Goal: Task Accomplishment & Management: Complete application form

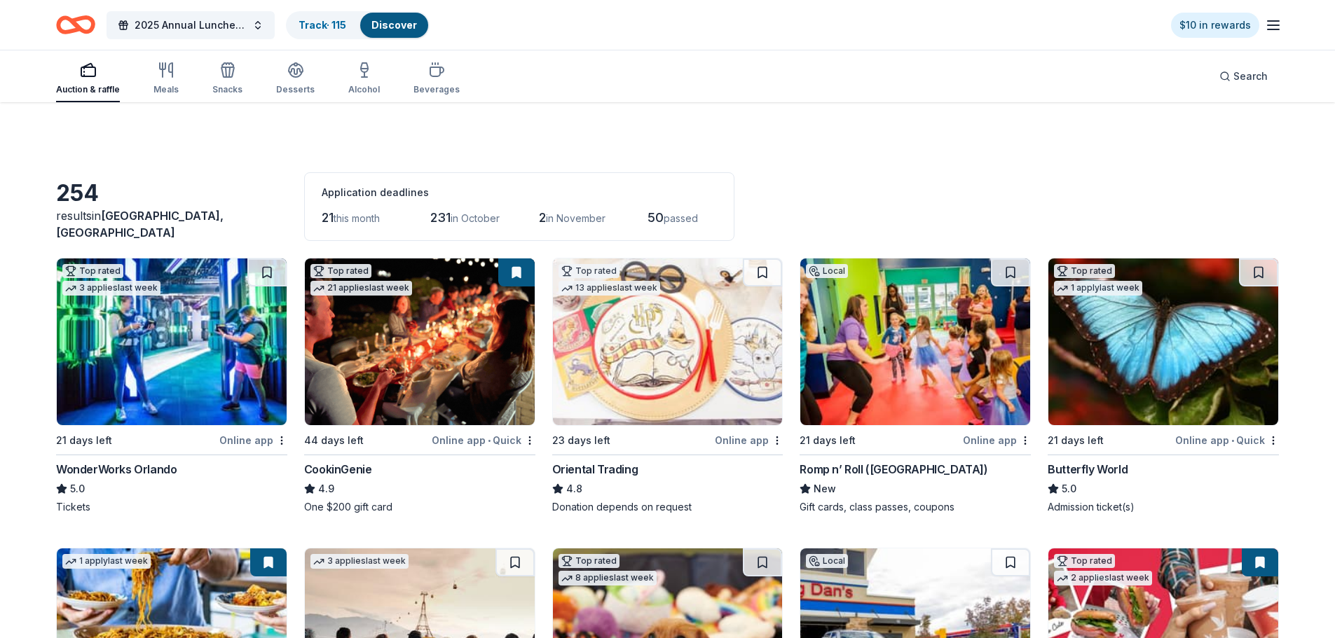
scroll to position [280, 0]
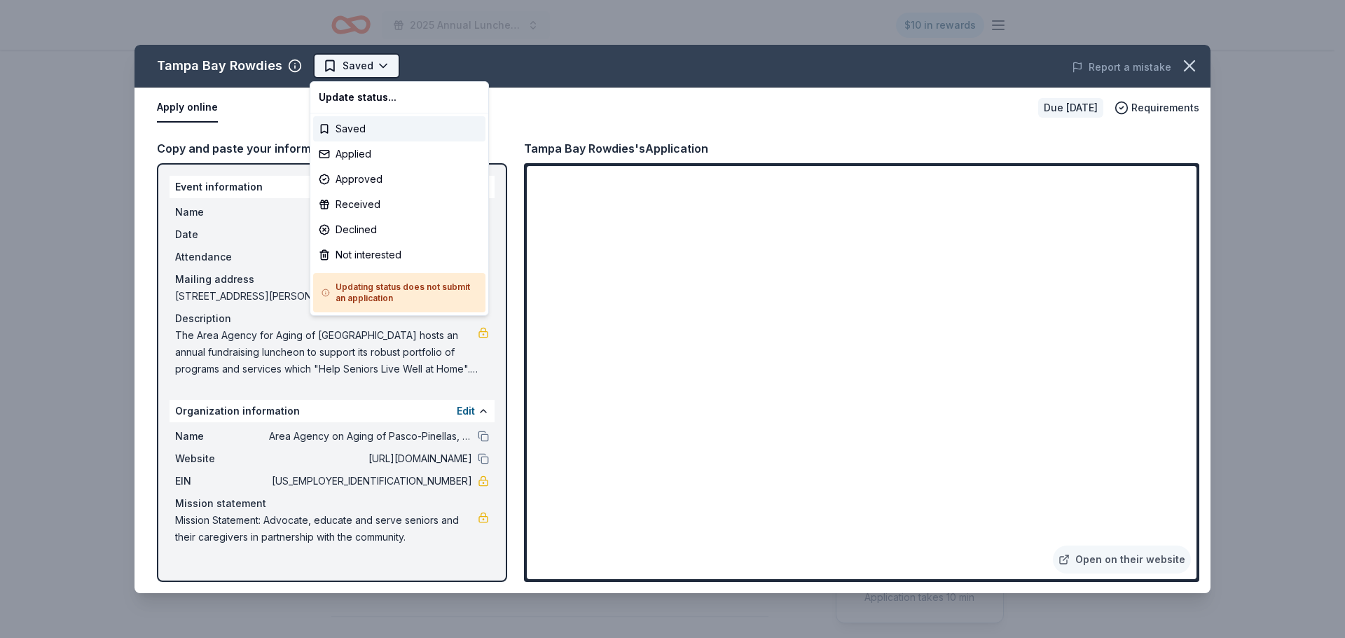
click at [373, 67] on html "2025 Annual Luncheon $10 in rewards Due in 16 days Share Tampa Bay Rowdies New …" at bounding box center [672, 319] width 1345 height 638
click at [374, 151] on div "Applied" at bounding box center [399, 154] width 172 height 25
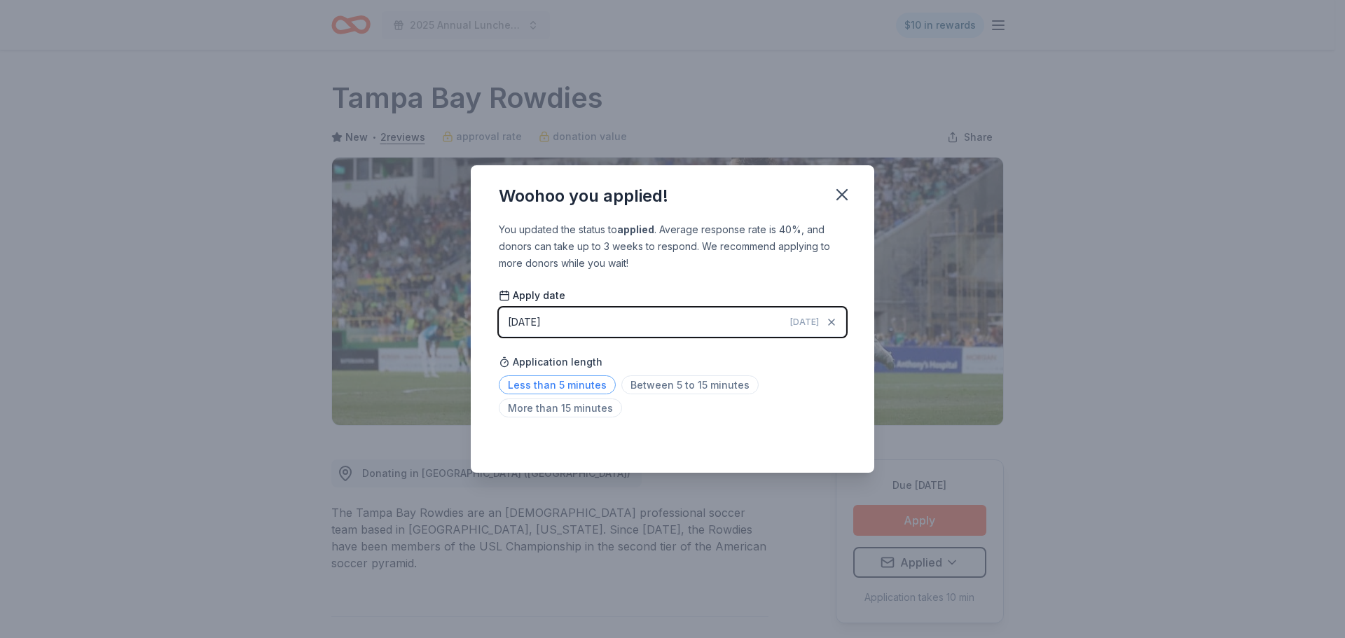
click at [576, 381] on span "Less than 5 minutes" at bounding box center [557, 385] width 117 height 19
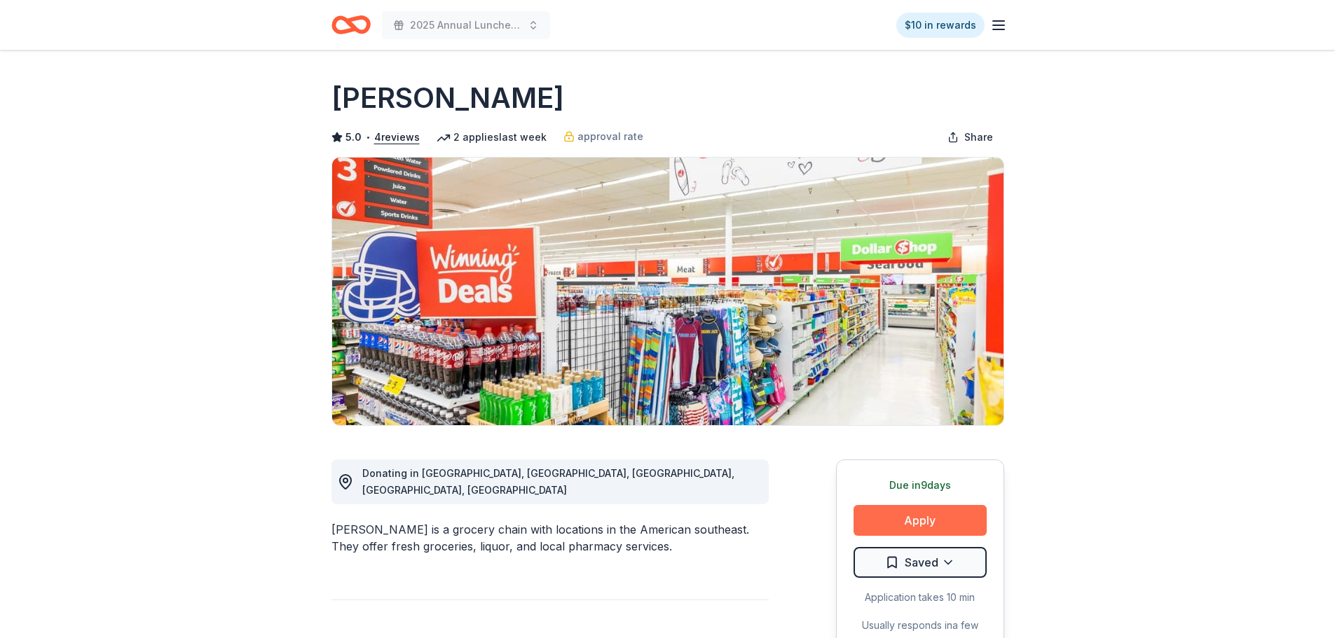
click at [924, 524] on button "Apply" at bounding box center [919, 520] width 133 height 31
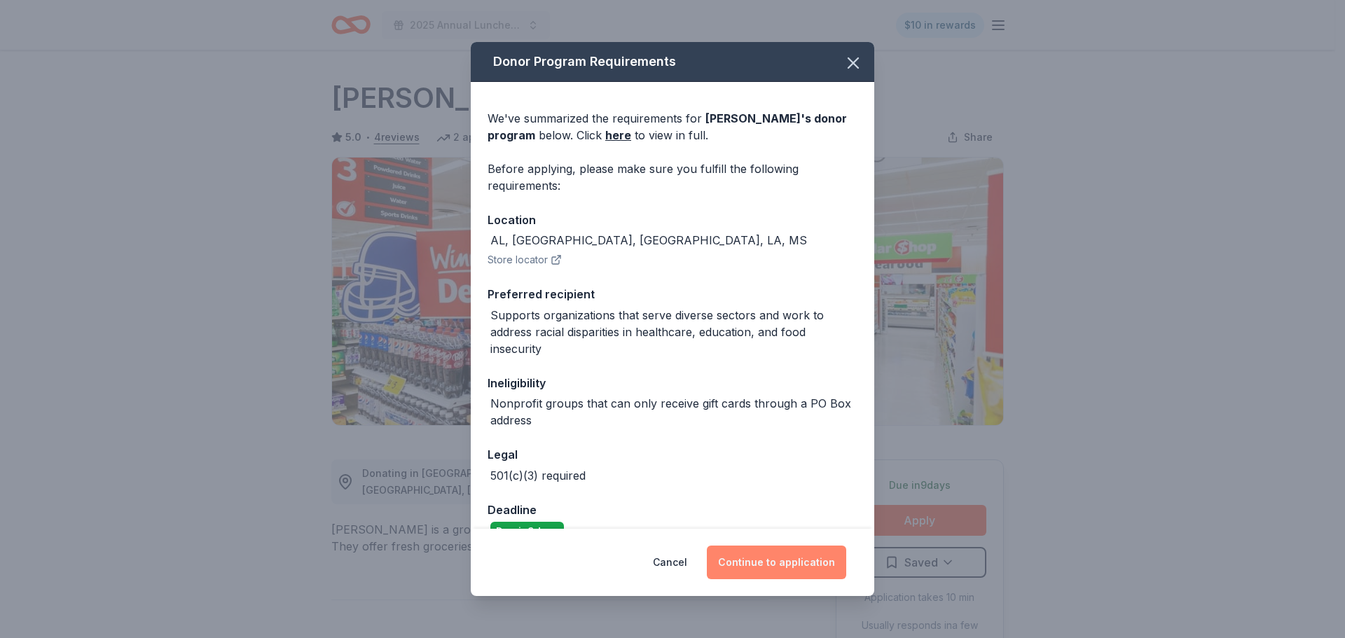
click at [799, 567] on button "Continue to application" at bounding box center [776, 563] width 139 height 34
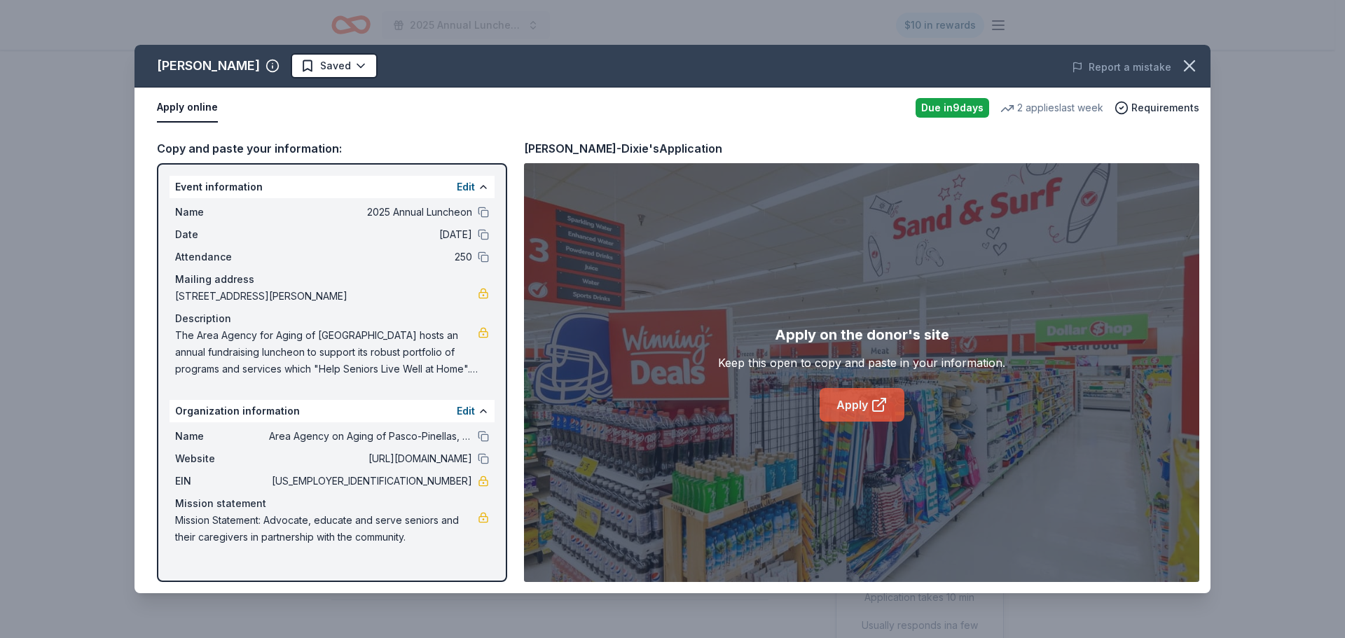
click at [866, 411] on link "Apply" at bounding box center [862, 405] width 85 height 34
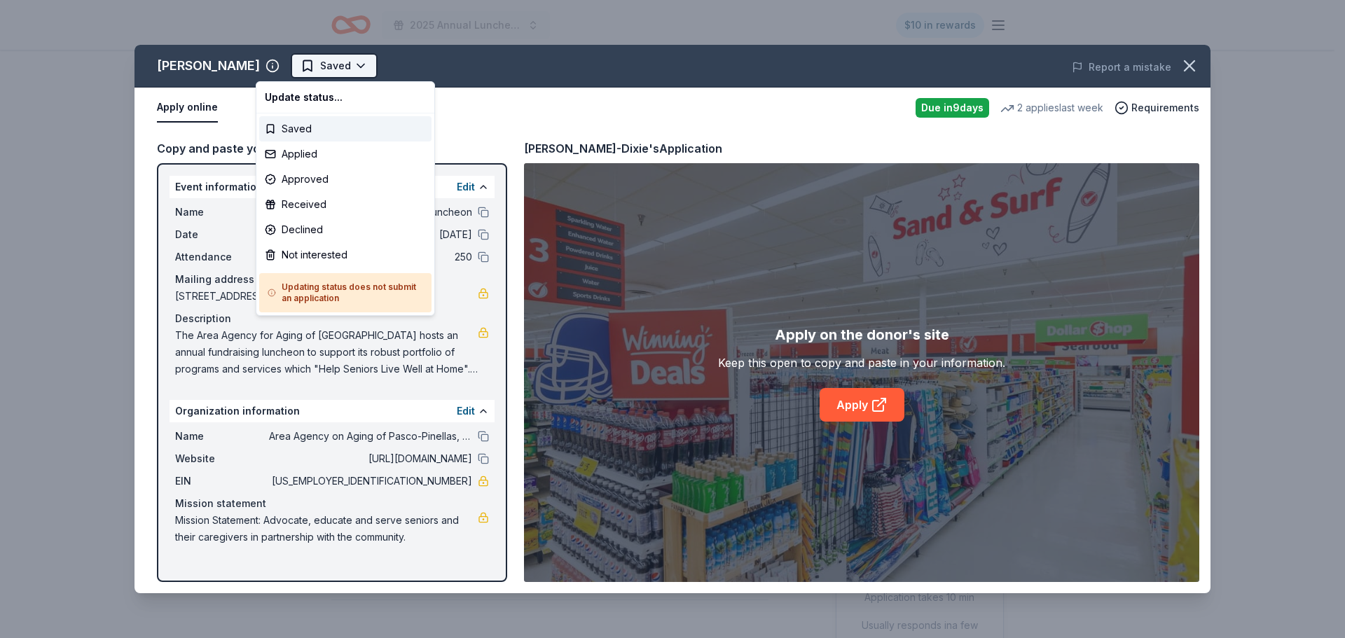
click at [326, 66] on html "2025 Annual Luncheon $10 in rewards Due in 9 days Share Winn-Dixie 5.0 • 4 revi…" at bounding box center [672, 319] width 1345 height 638
click at [315, 155] on div "Applied" at bounding box center [345, 154] width 172 height 25
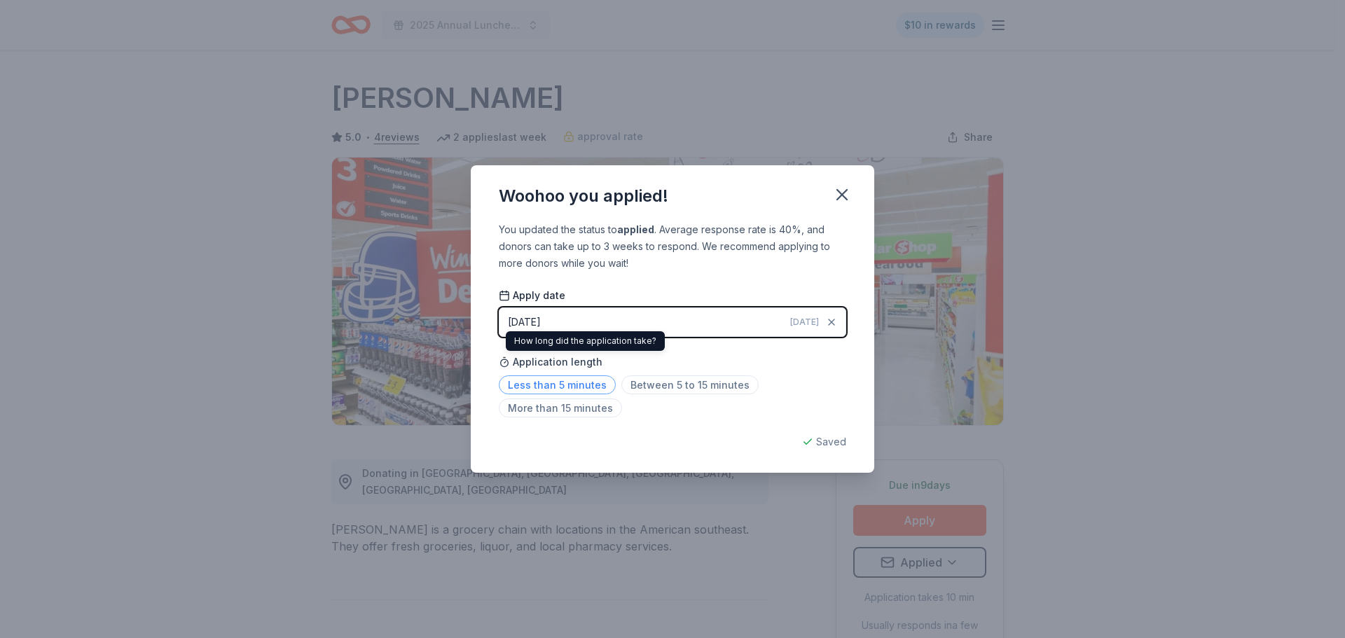
click at [559, 385] on span "Less than 5 minutes" at bounding box center [557, 385] width 117 height 19
click at [851, 195] on icon "button" at bounding box center [842, 195] width 20 height 20
